Goal: Task Accomplishment & Management: Use online tool/utility

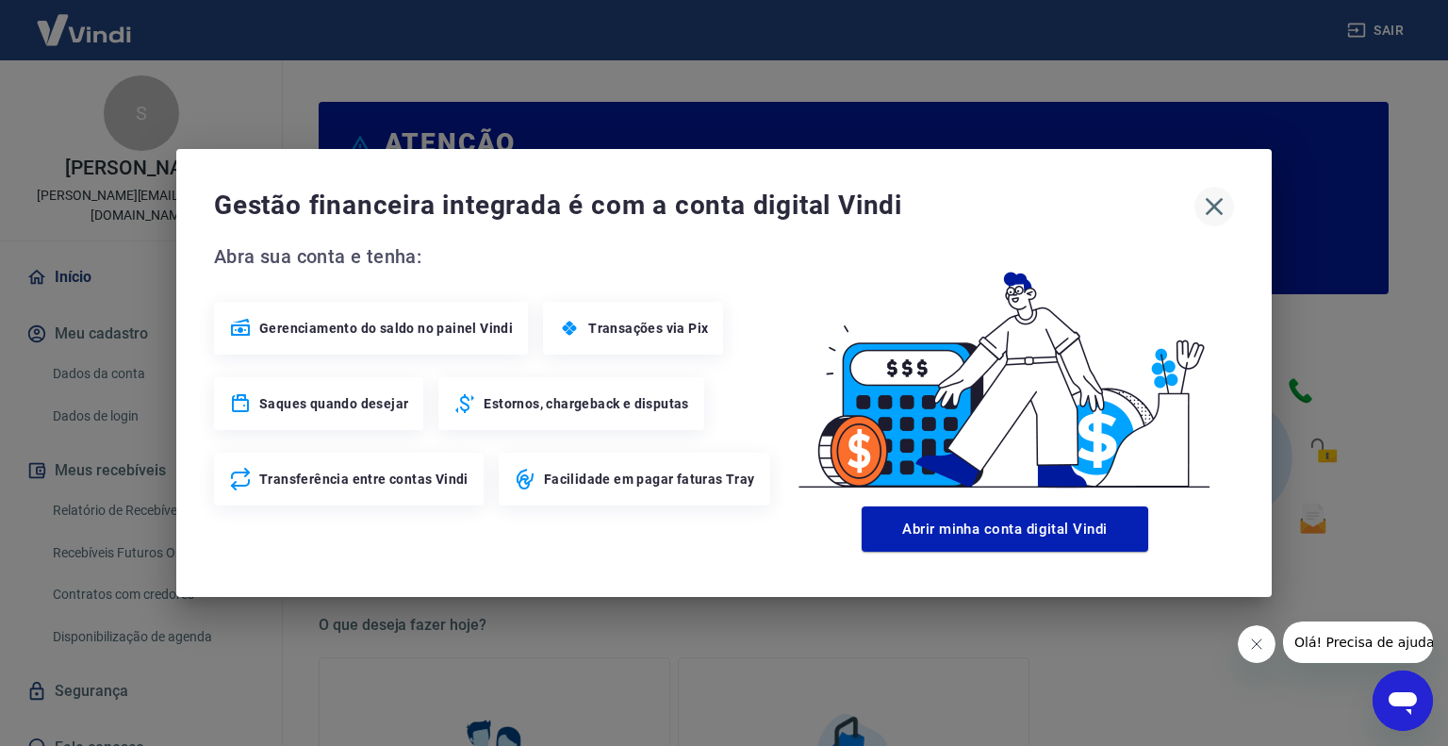
click at [1223, 204] on icon "button" at bounding box center [1214, 206] width 30 height 30
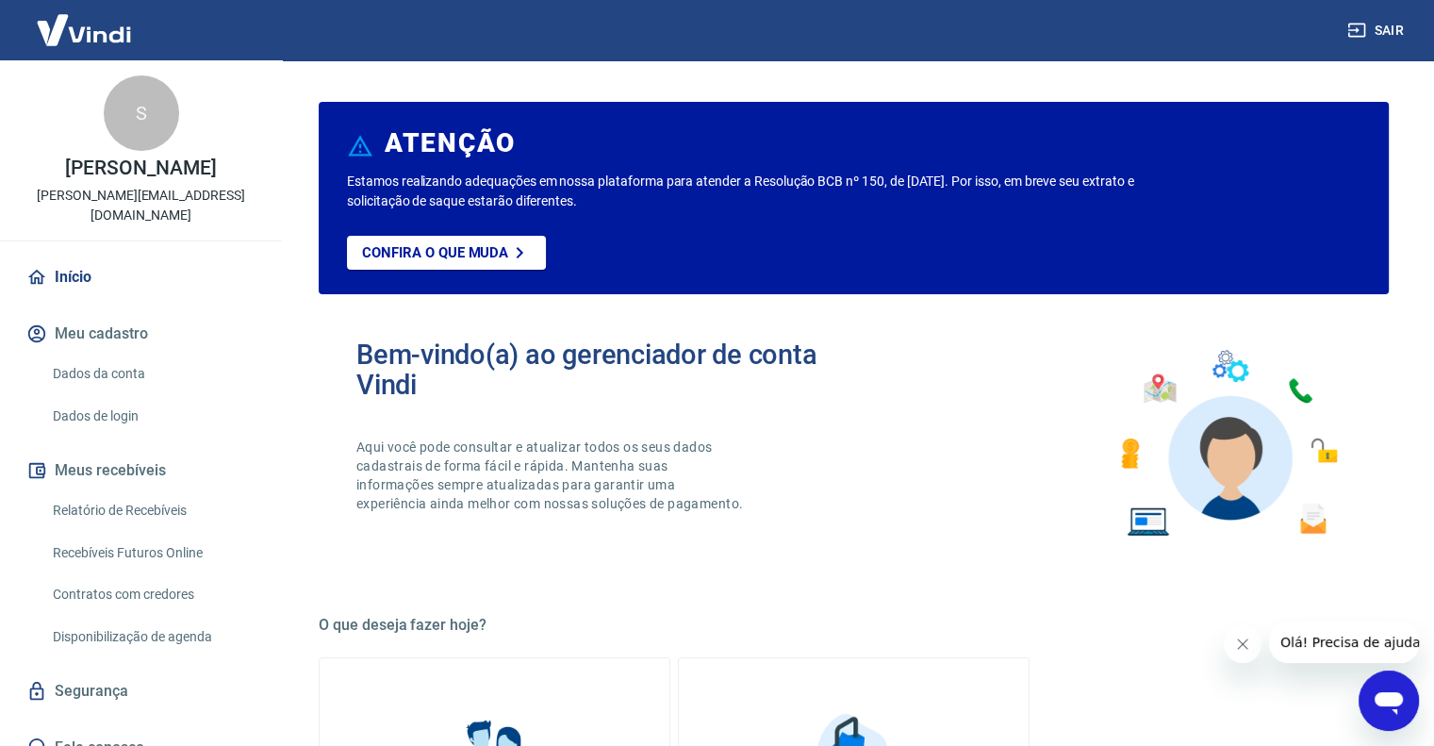
scroll to position [2, 0]
click at [86, 255] on link "Início" at bounding box center [141, 275] width 237 height 41
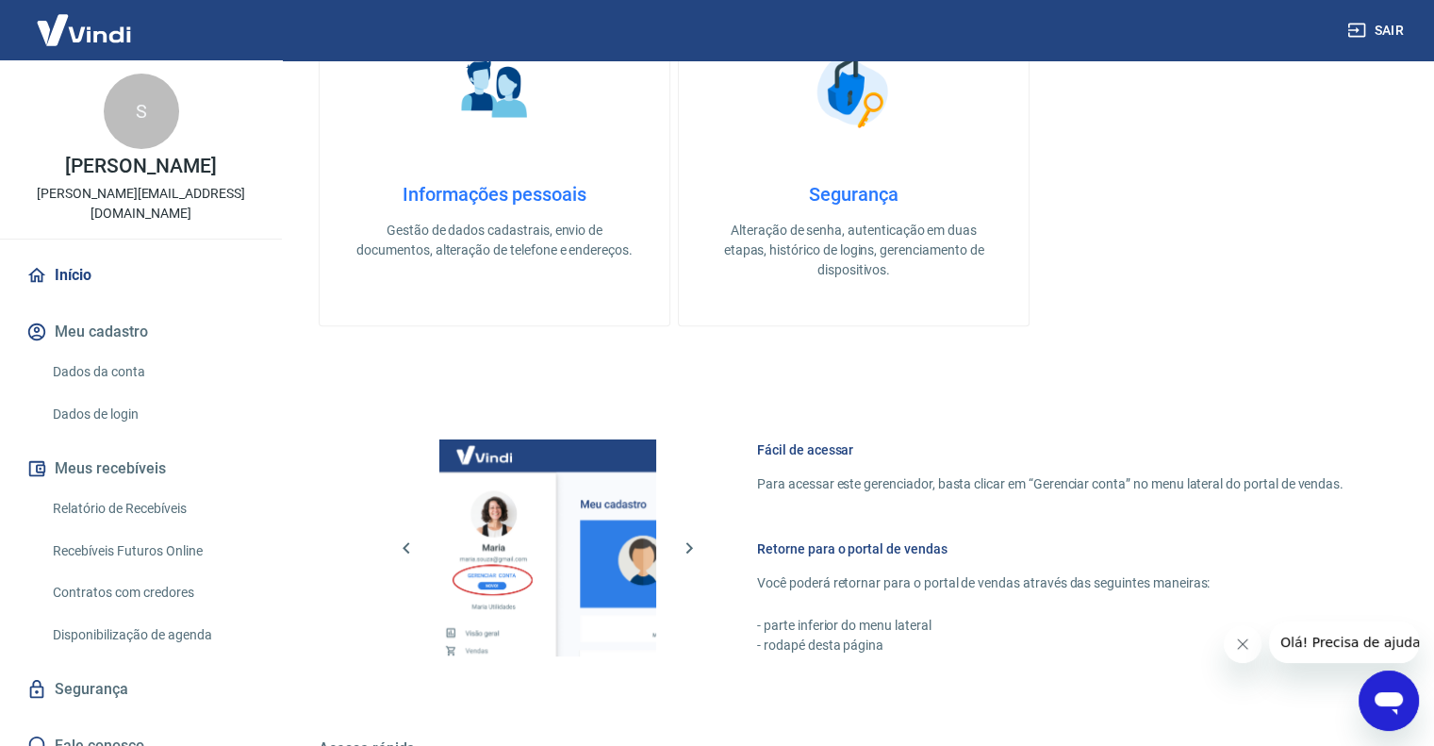
scroll to position [849, 0]
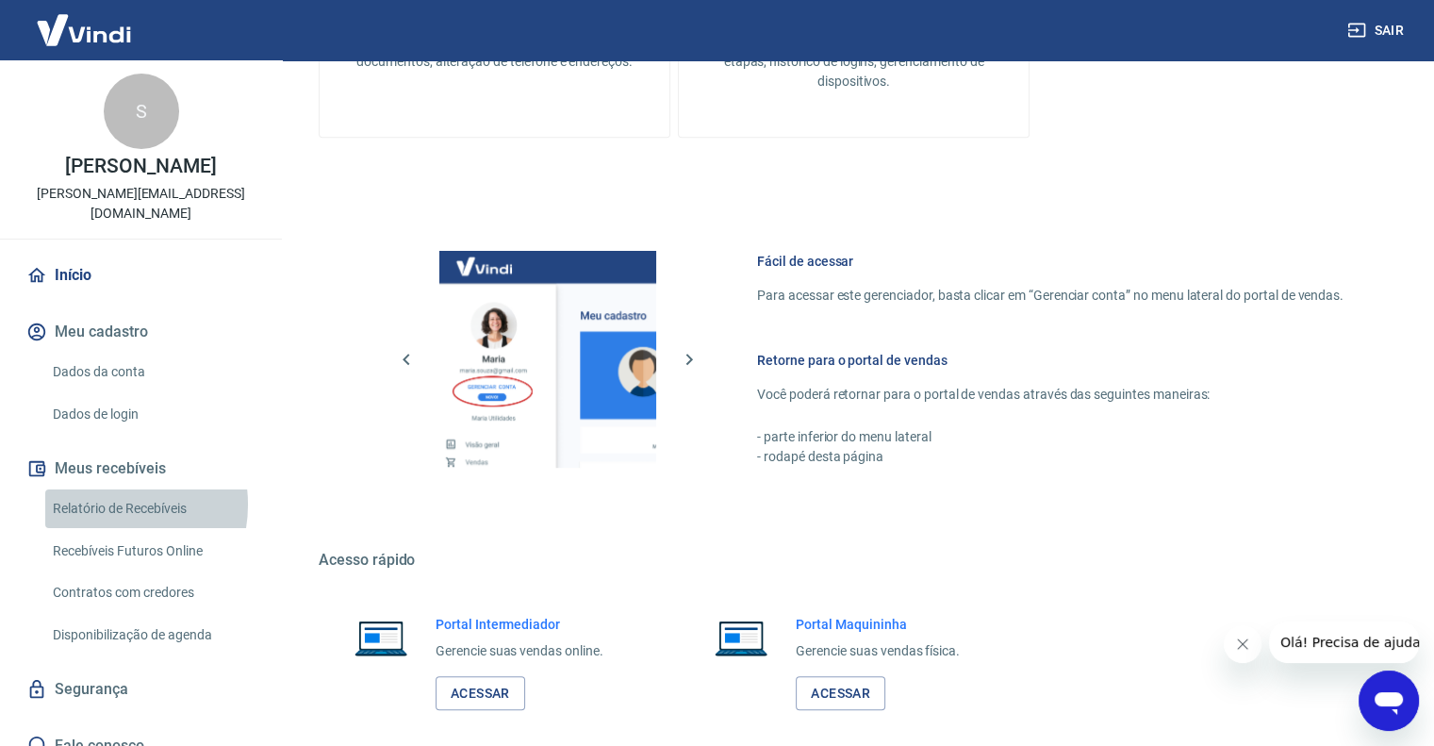
click at [102, 489] on link "Relatório de Recebíveis" at bounding box center [152, 508] width 214 height 39
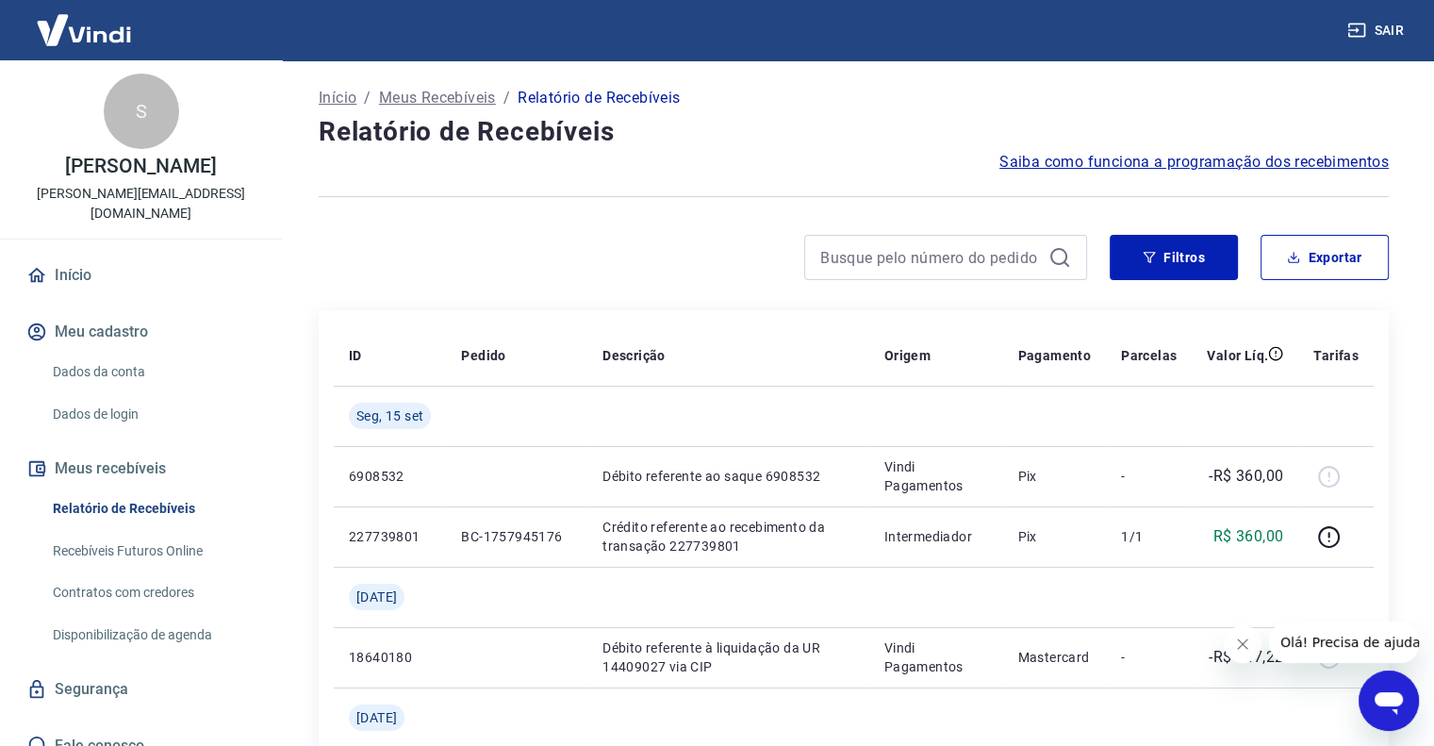
scroll to position [94, 0]
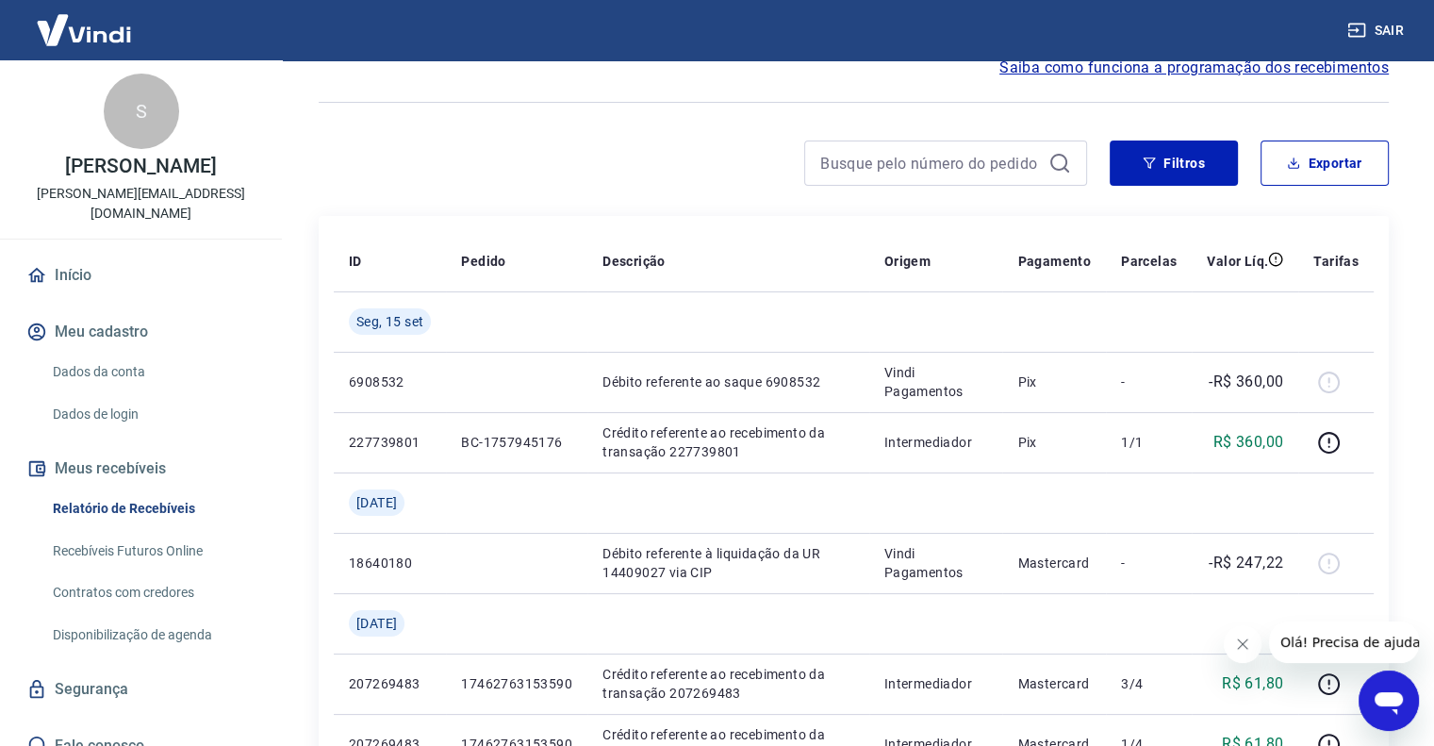
click at [1385, 702] on icon "Abrir janela de mensagens" at bounding box center [1389, 703] width 28 height 23
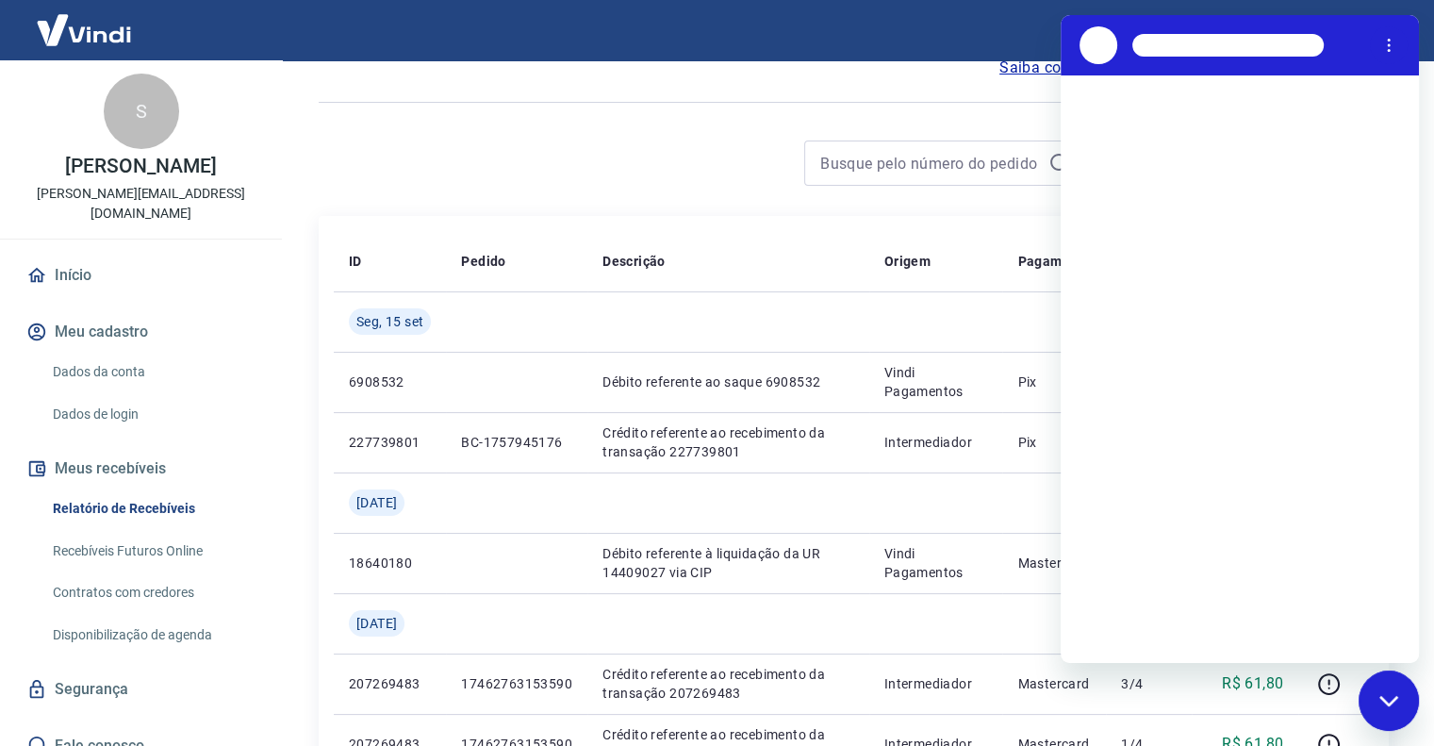
scroll to position [0, 0]
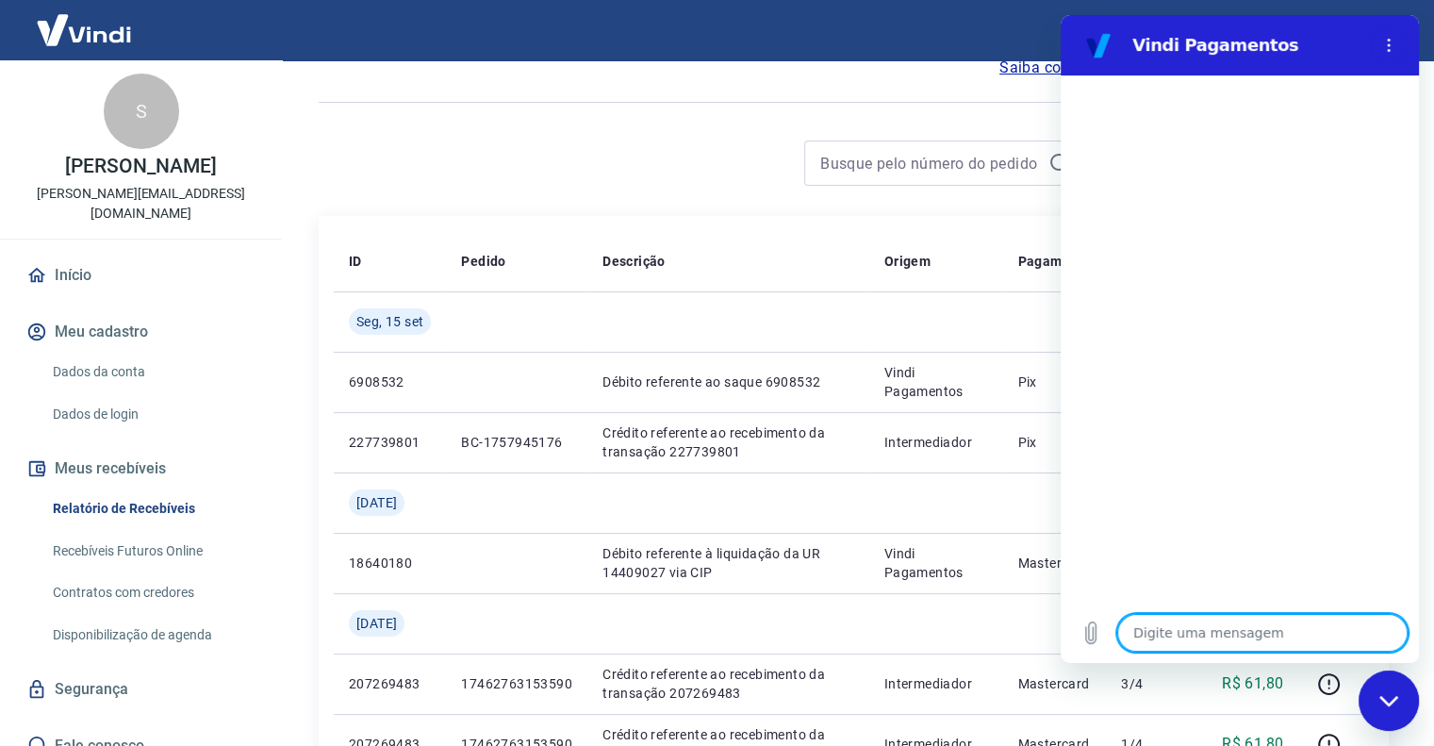
click at [1397, 696] on icon "Fechar janela de mensagens" at bounding box center [1388, 700] width 19 height 10
type textarea "x"
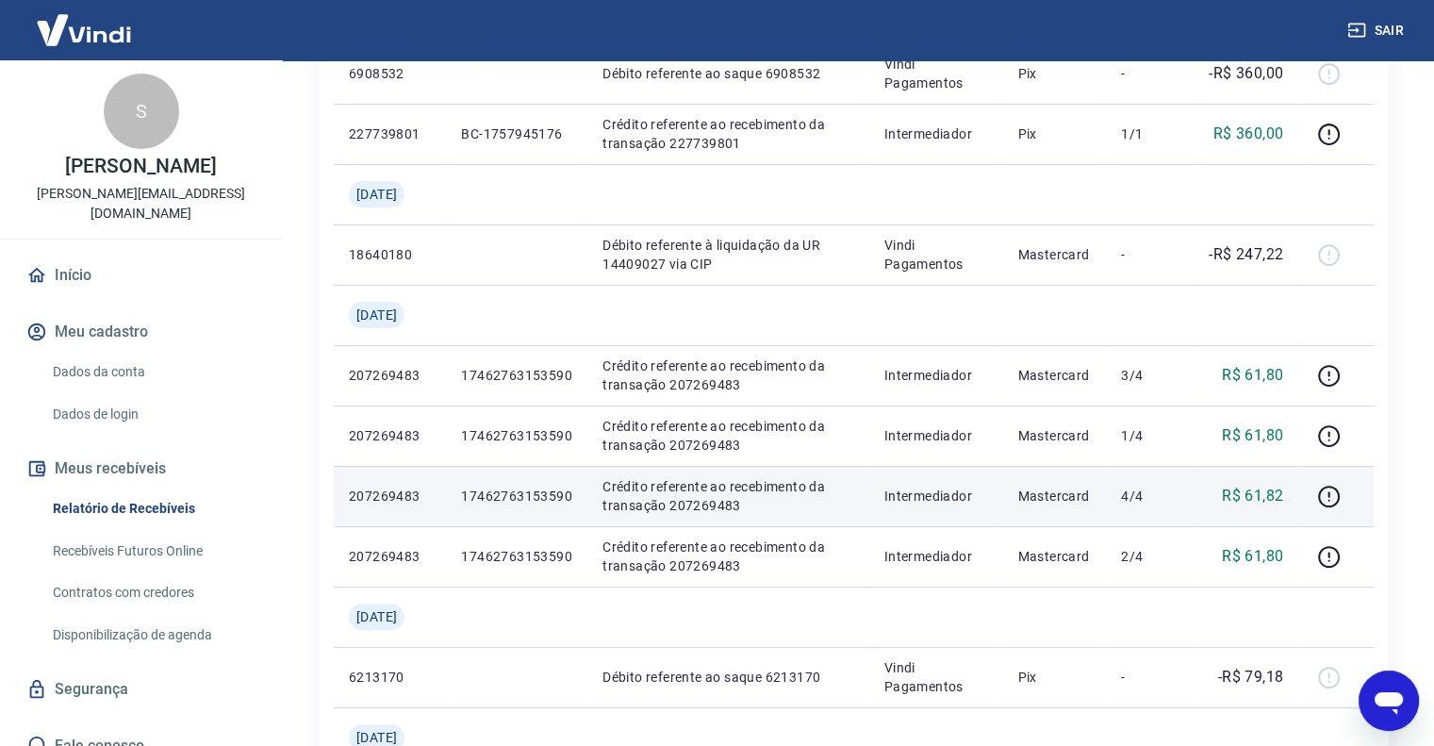
scroll to position [283, 0]
